Goal: Communication & Community: Participate in discussion

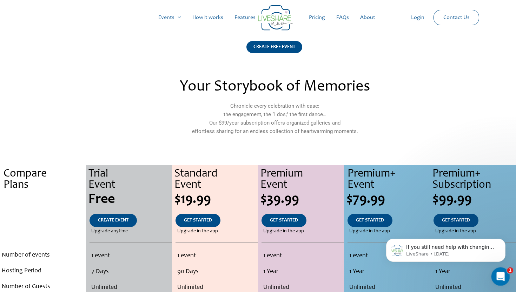
click at [498, 273] on icon "Open Intercom Messenger" at bounding box center [500, 276] width 12 height 12
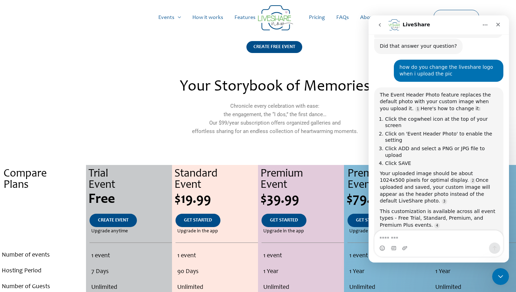
scroll to position [856, 0]
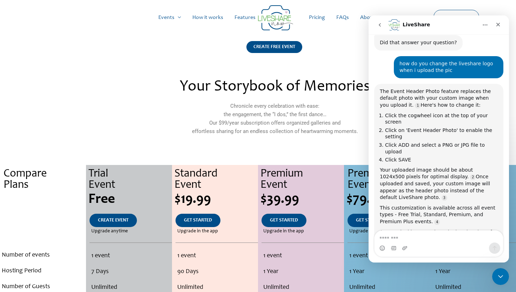
click at [450, 241] on textarea "Message…" at bounding box center [439, 237] width 129 height 12
type textarea "**********"
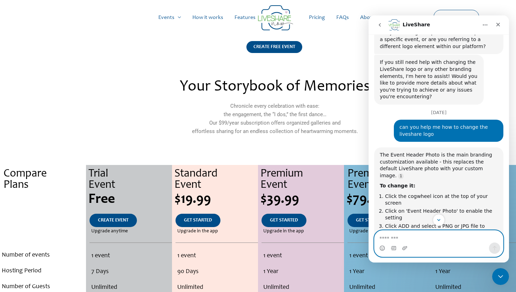
scroll to position [1092, 0]
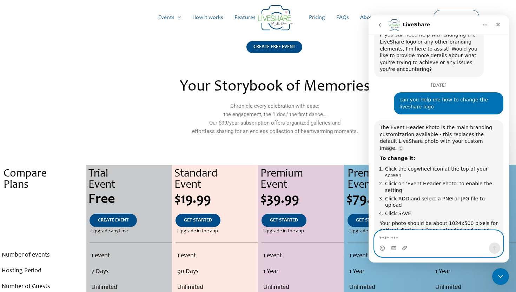
click at [439, 239] on textarea "Message…" at bounding box center [439, 237] width 129 height 12
type textarea "*"
click at [464, 242] on textarea "**********" at bounding box center [439, 237] width 129 height 12
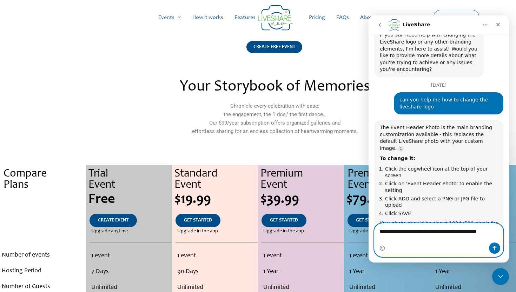
scroll to position [1099, 0]
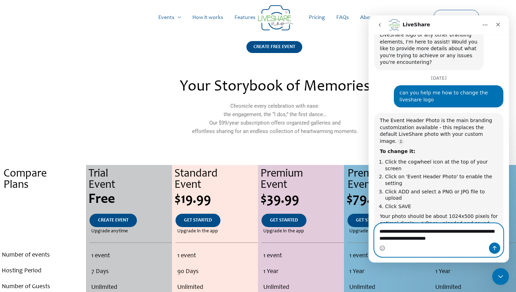
type textarea "**********"
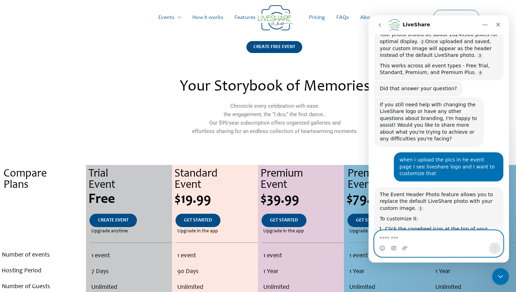
scroll to position [1285, 0]
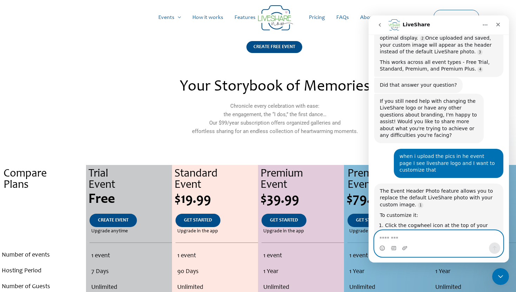
click at [449, 239] on textarea "Message…" at bounding box center [439, 237] width 129 height 12
type textarea "**"
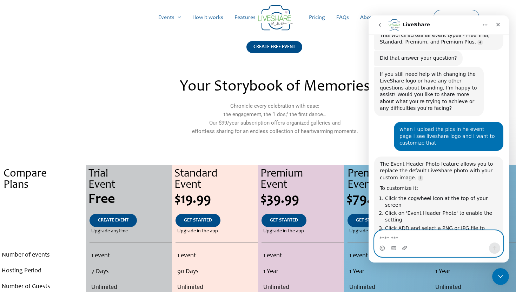
scroll to position [1329, 0]
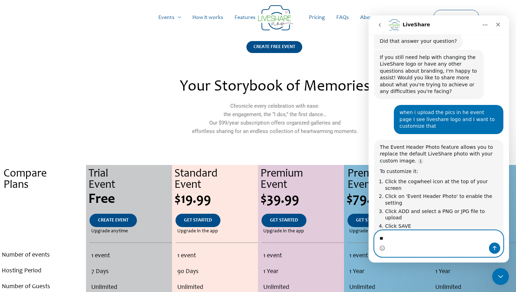
type textarea "*"
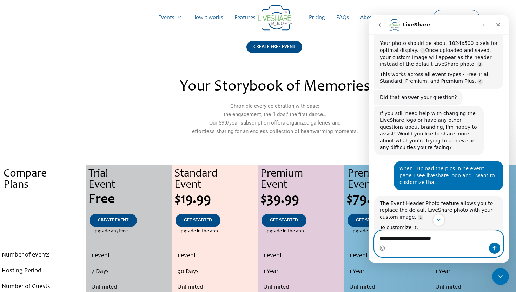
scroll to position [1274, 0]
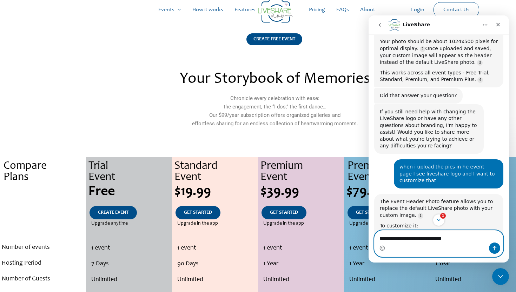
type textarea "**********"
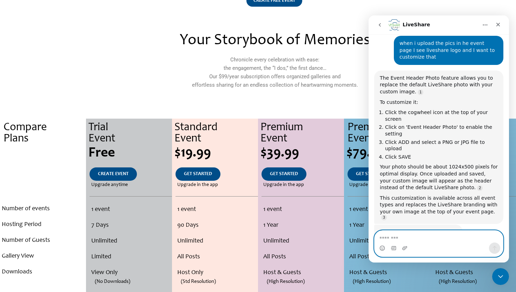
scroll to position [1405, 0]
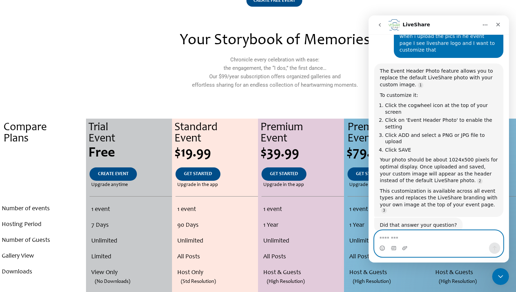
click at [449, 241] on textarea "Message…" at bounding box center [439, 237] width 129 height 12
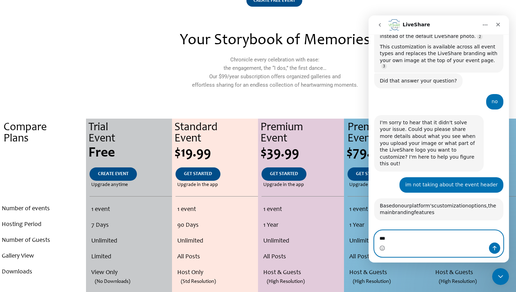
scroll to position [1550, 0]
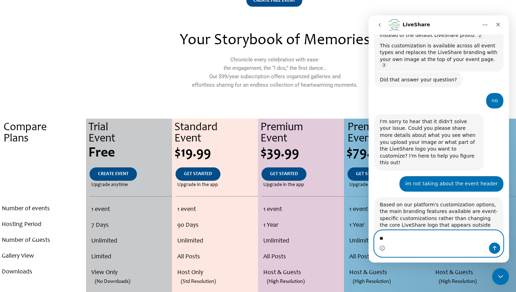
type textarea "*"
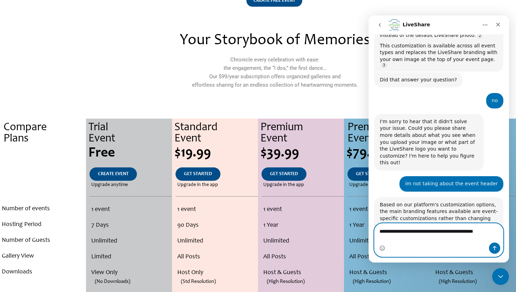
type textarea "**********"
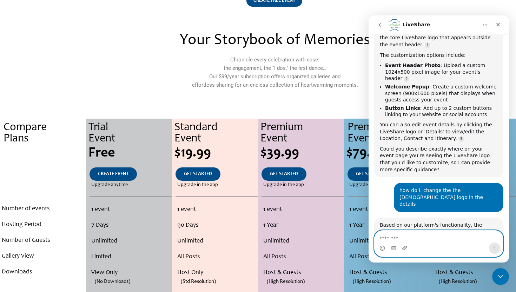
scroll to position [1744, 0]
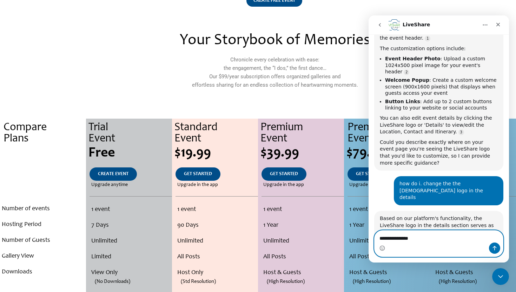
type textarea "**********"
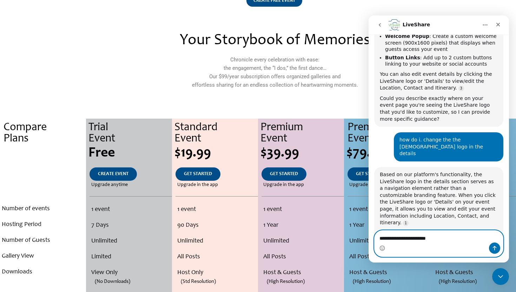
scroll to position [1821, 0]
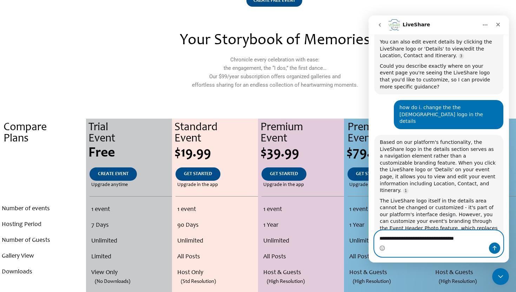
type textarea "**********"
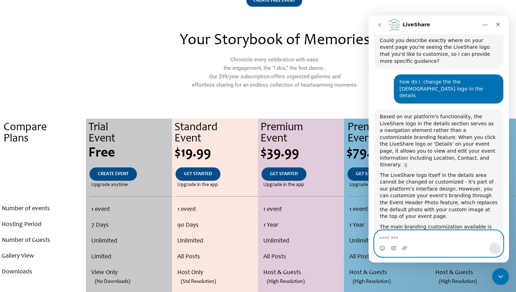
scroll to position [1865, 0]
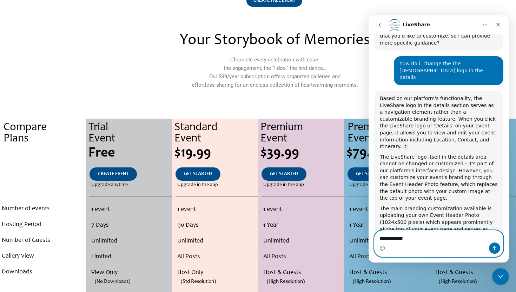
type textarea "**********"
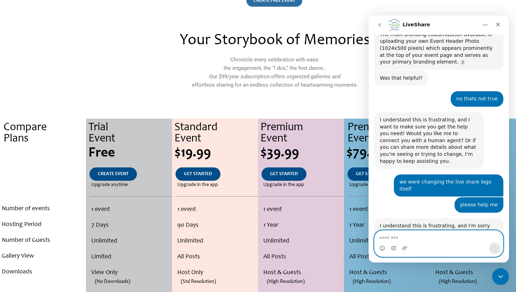
scroll to position [2041, 0]
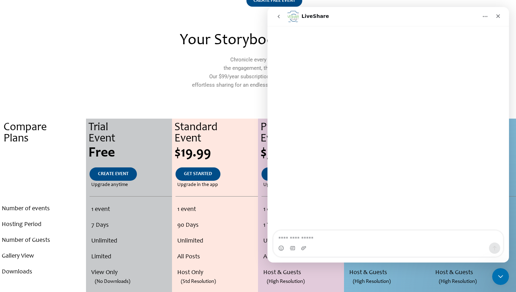
scroll to position [0, 0]
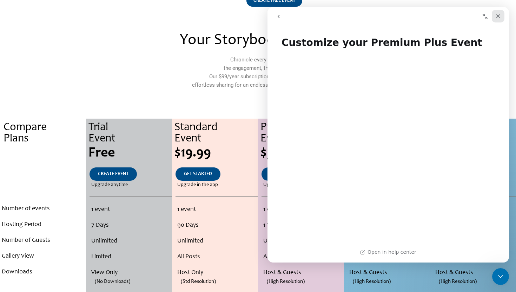
click at [495, 17] on div "Close" at bounding box center [498, 16] width 13 height 13
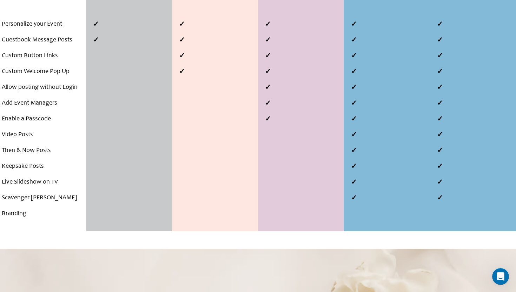
scroll to position [336, 0]
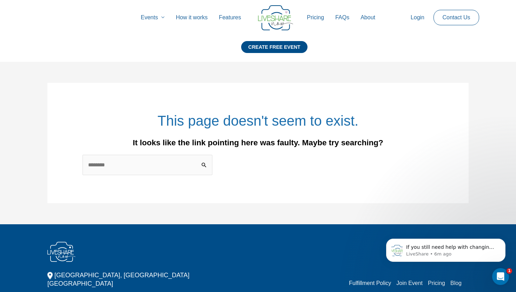
click at [272, 22] on img at bounding box center [275, 17] width 35 height 25
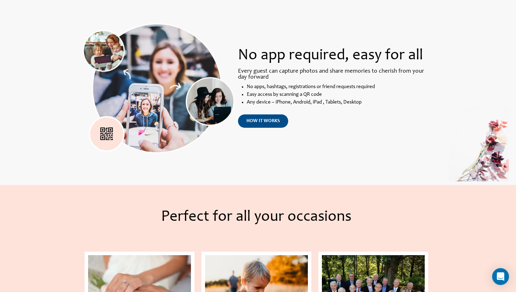
scroll to position [554, 0]
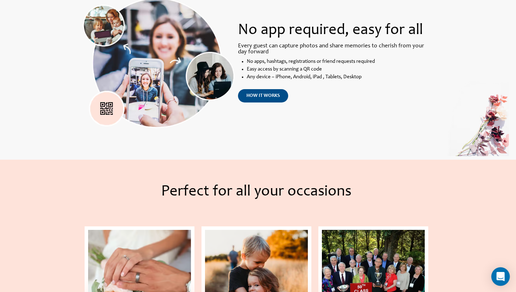
click at [498, 273] on icon "Open Intercom Messenger" at bounding box center [501, 276] width 8 height 9
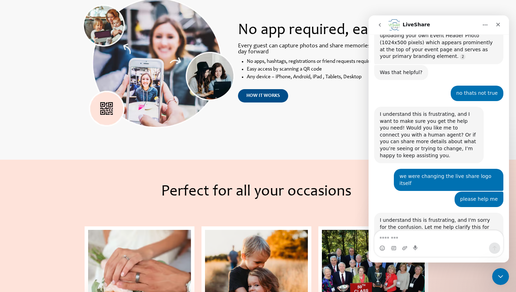
scroll to position [2049, 0]
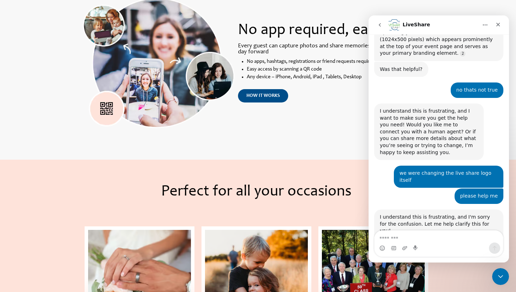
click at [427, 244] on div "Intercom messenger" at bounding box center [439, 248] width 129 height 11
click at [427, 243] on div "Intercom messenger" at bounding box center [439, 248] width 129 height 11
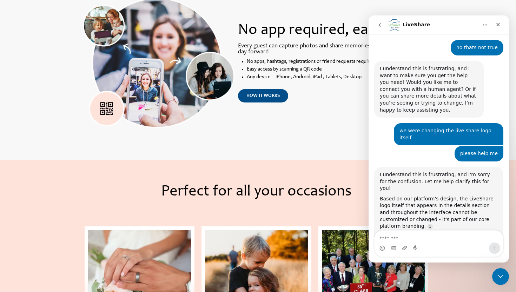
scroll to position [2092, 0]
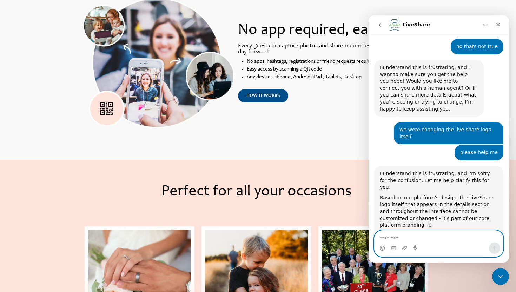
click at [427, 236] on textarea "Message…" at bounding box center [439, 237] width 129 height 12
type textarea "**********"
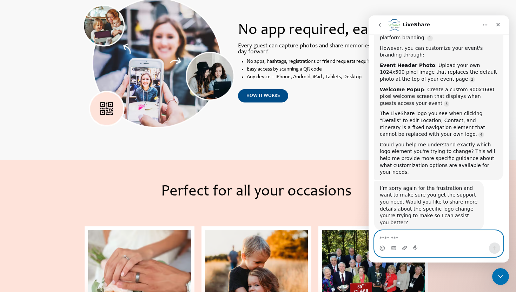
scroll to position [2281, 0]
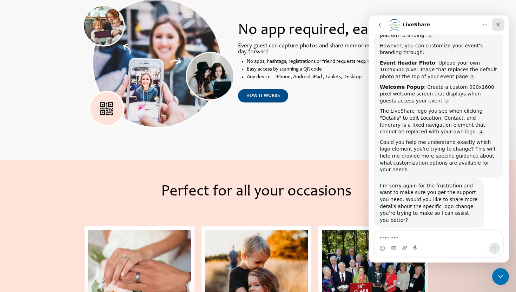
click at [496, 24] on icon "Close" at bounding box center [499, 25] width 6 height 6
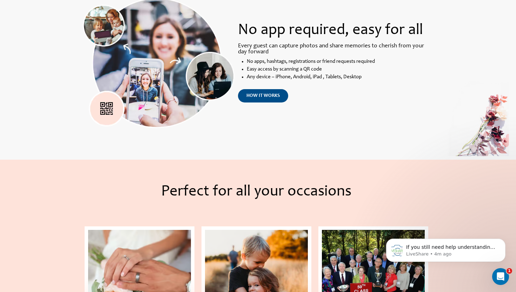
scroll to position [2297, 0]
click at [502, 281] on div "Open Intercom Messenger" at bounding box center [499, 275] width 23 height 23
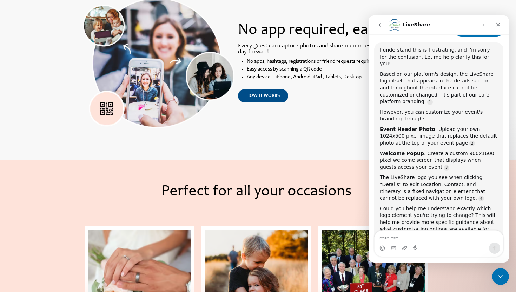
scroll to position [2309, 0]
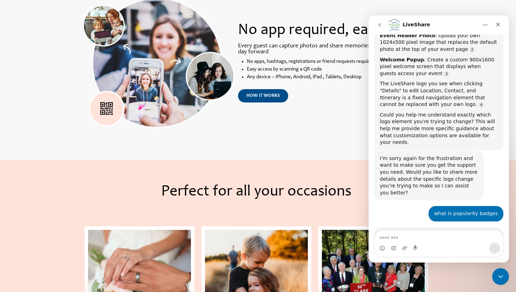
click at [446, 248] on div "Intercom messenger" at bounding box center [439, 248] width 129 height 11
click at [445, 241] on textarea "Message…" at bounding box center [439, 237] width 129 height 12
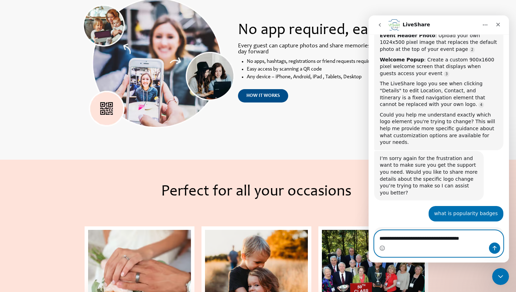
type textarea "**********"
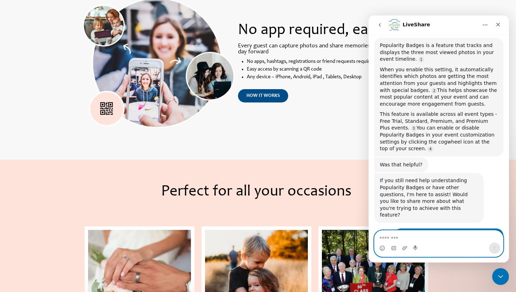
scroll to position [2505, 0]
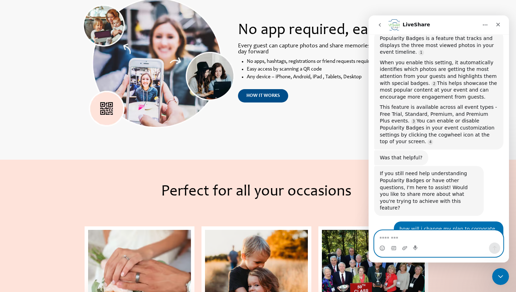
click at [464, 235] on textarea "Message…" at bounding box center [439, 237] width 129 height 12
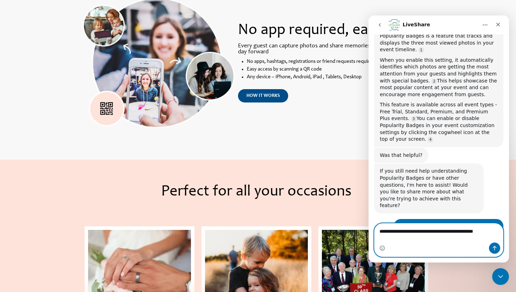
type textarea "**********"
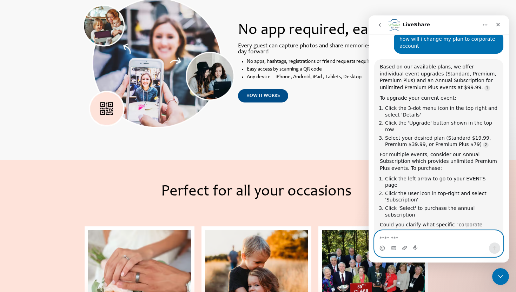
scroll to position [2715, 0]
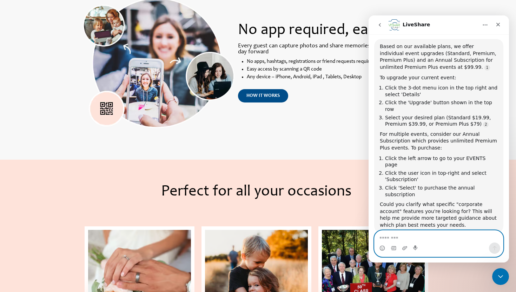
click at [449, 237] on textarea "Message…" at bounding box center [439, 237] width 129 height 12
type textarea "**"
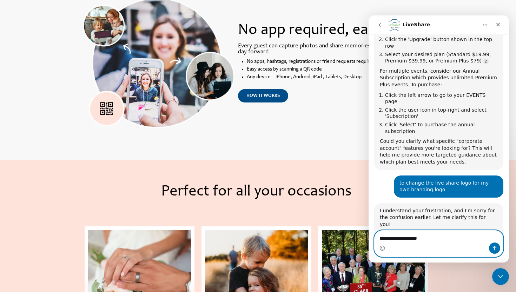
scroll to position [2794, 0]
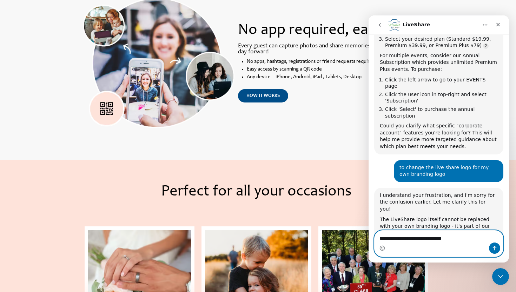
type textarea "**********"
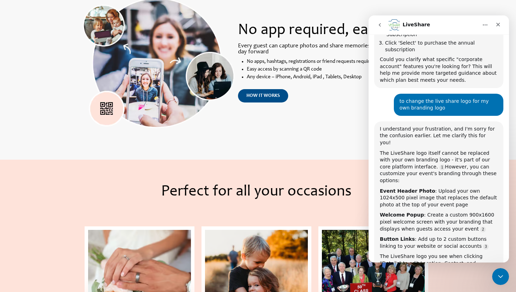
scroll to position [2866, 0]
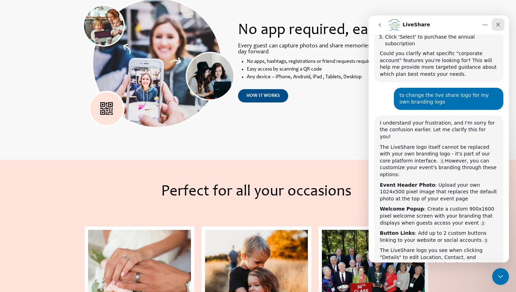
click at [497, 24] on icon "Close" at bounding box center [499, 25] width 6 height 6
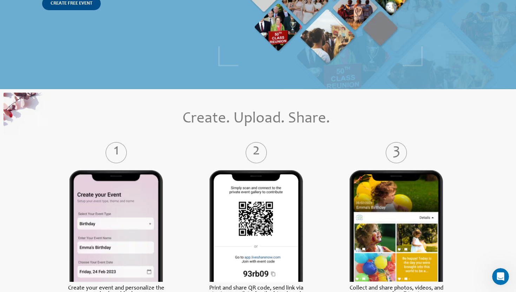
scroll to position [0, 0]
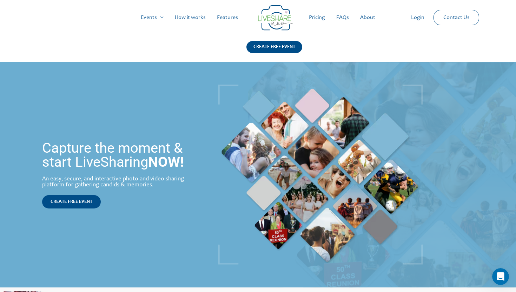
click at [344, 18] on link "FAQs" at bounding box center [343, 17] width 24 height 22
click at [222, 19] on link "Features" at bounding box center [227, 17] width 32 height 22
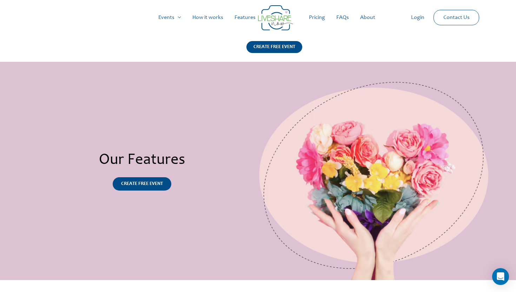
click at [204, 14] on link "How it works" at bounding box center [208, 17] width 42 height 22
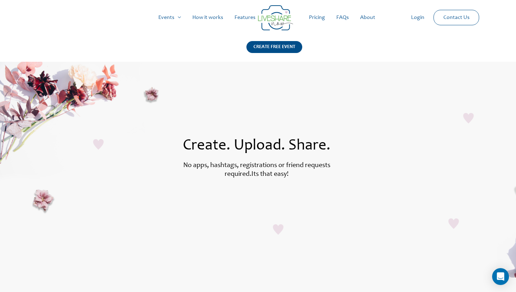
click at [172, 19] on link "Events" at bounding box center [170, 17] width 34 height 22
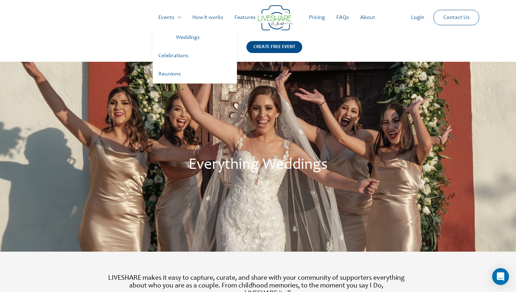
click at [169, 18] on link "Events" at bounding box center [170, 17] width 34 height 22
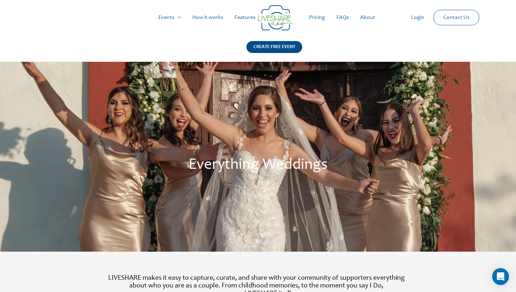
click at [202, 15] on link "How it works" at bounding box center [208, 17] width 42 height 22
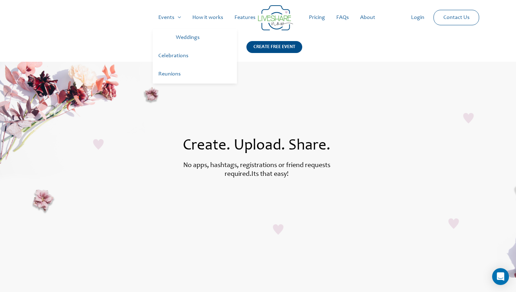
click at [169, 15] on link "Events" at bounding box center [170, 17] width 34 height 22
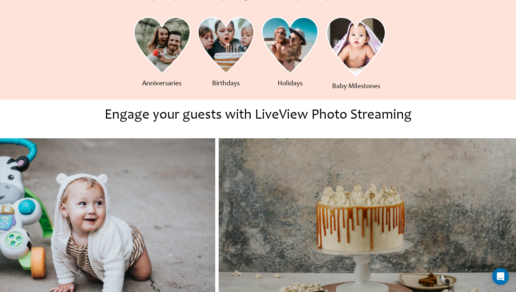
scroll to position [360, 0]
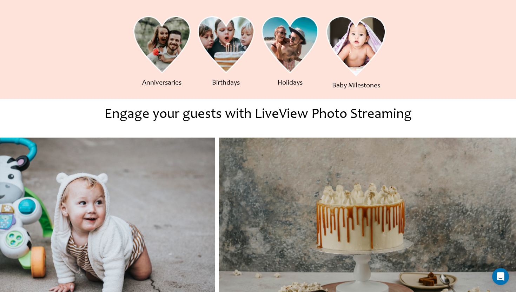
click at [166, 42] on img at bounding box center [161, 45] width 57 height 58
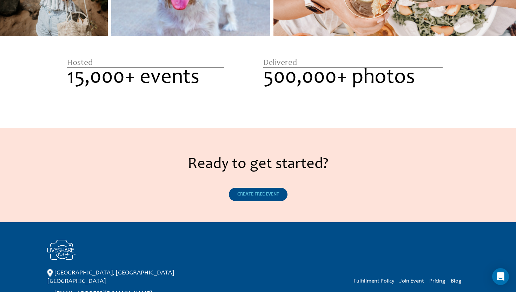
scroll to position [839, 0]
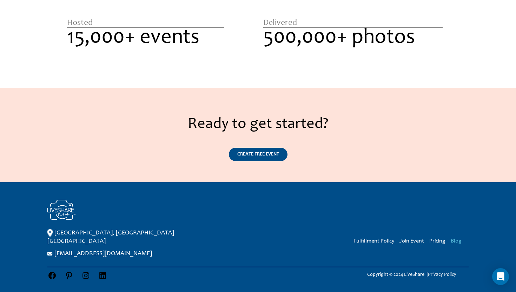
click at [460, 238] on link "Blog" at bounding box center [456, 241] width 11 height 6
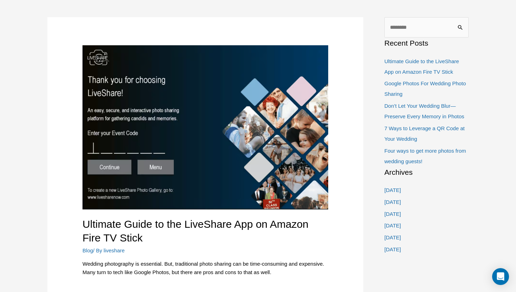
scroll to position [65, 0]
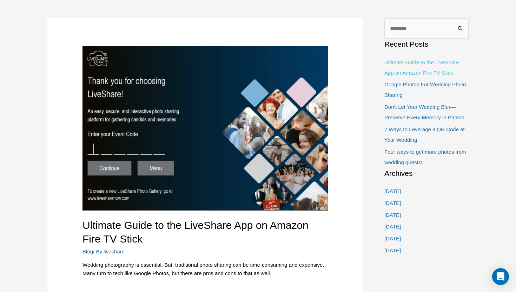
click at [416, 63] on link "Ultimate Guide to the LiveShare App on Amazon Fire TV Stick" at bounding box center [422, 67] width 75 height 17
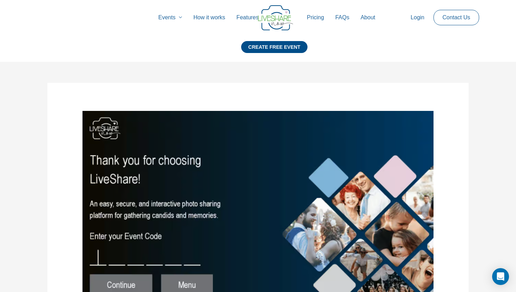
click at [253, 15] on link "Features" at bounding box center [247, 17] width 33 height 22
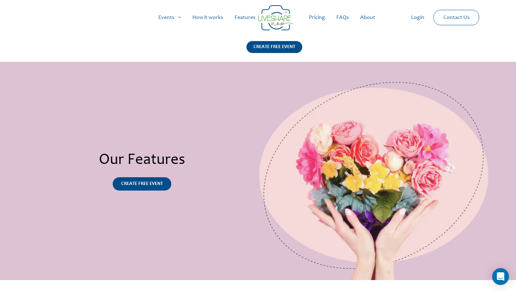
click at [256, 17] on link "Features" at bounding box center [245, 17] width 32 height 22
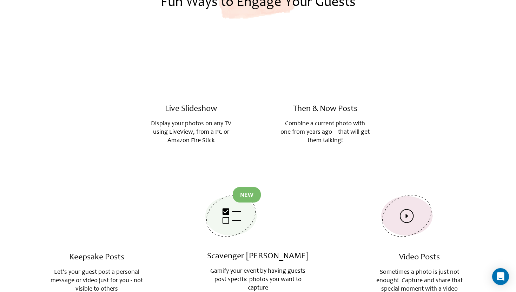
scroll to position [807, 0]
